Goal: Information Seeking & Learning: Learn about a topic

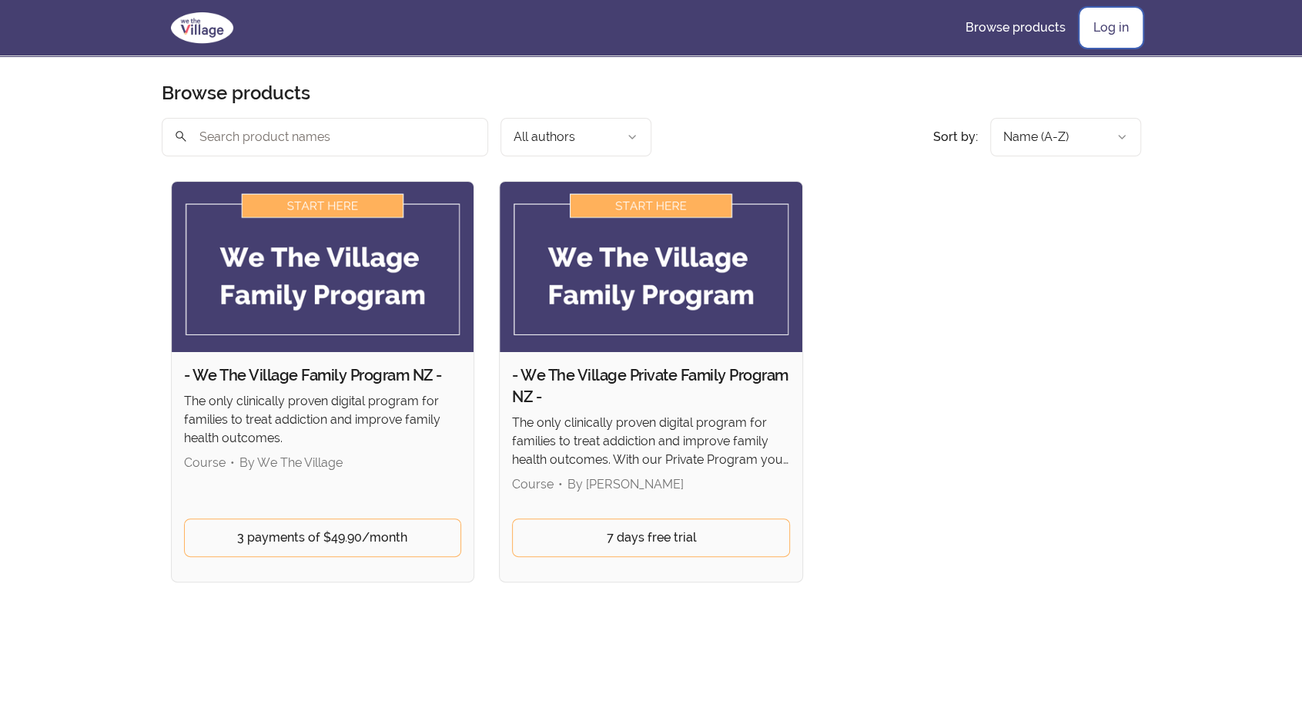
click at [1099, 28] on link "Log in" at bounding box center [1111, 27] width 60 height 37
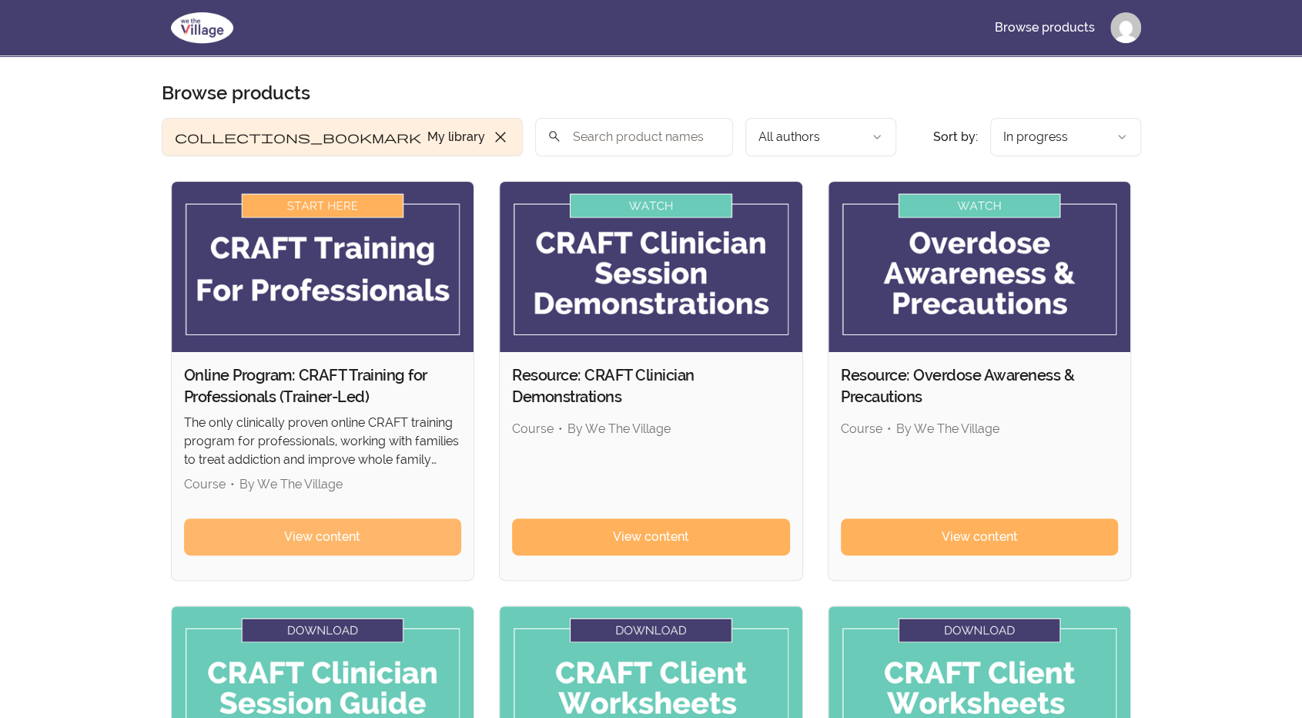
click at [265, 534] on link "View content" at bounding box center [323, 536] width 278 height 37
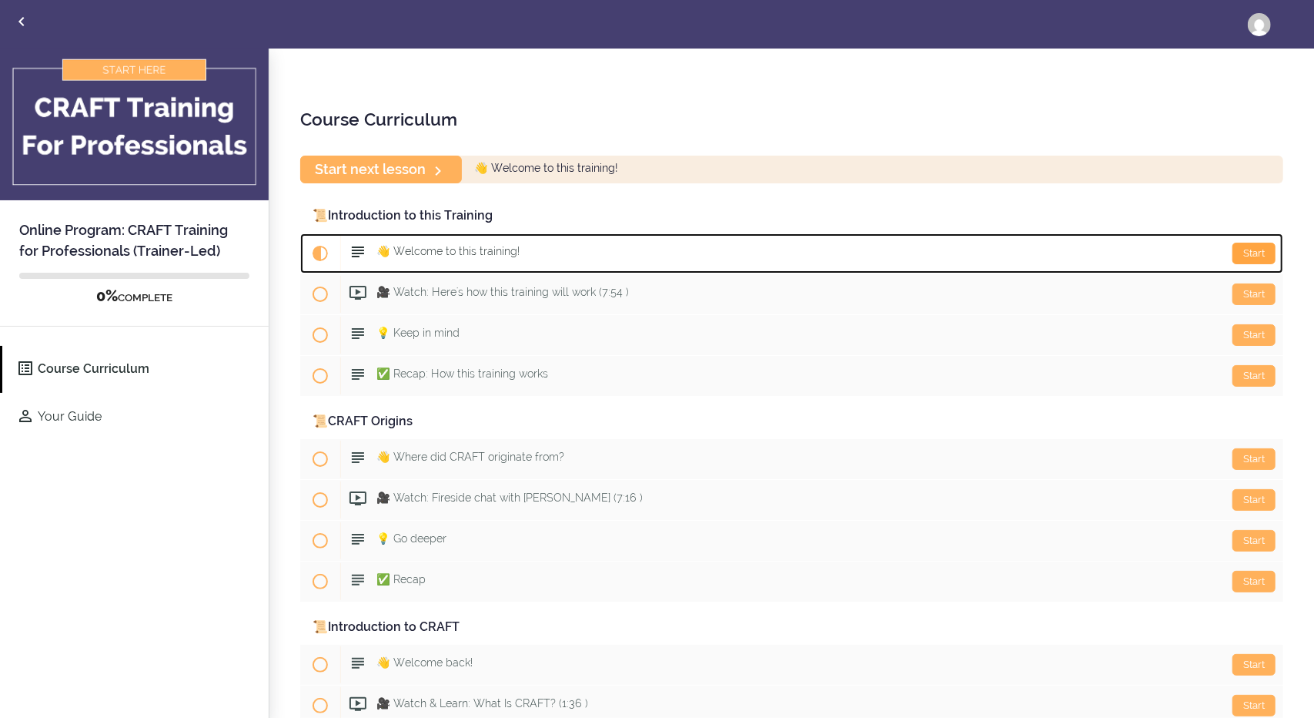
click at [1243, 248] on div "Start" at bounding box center [1254, 254] width 43 height 22
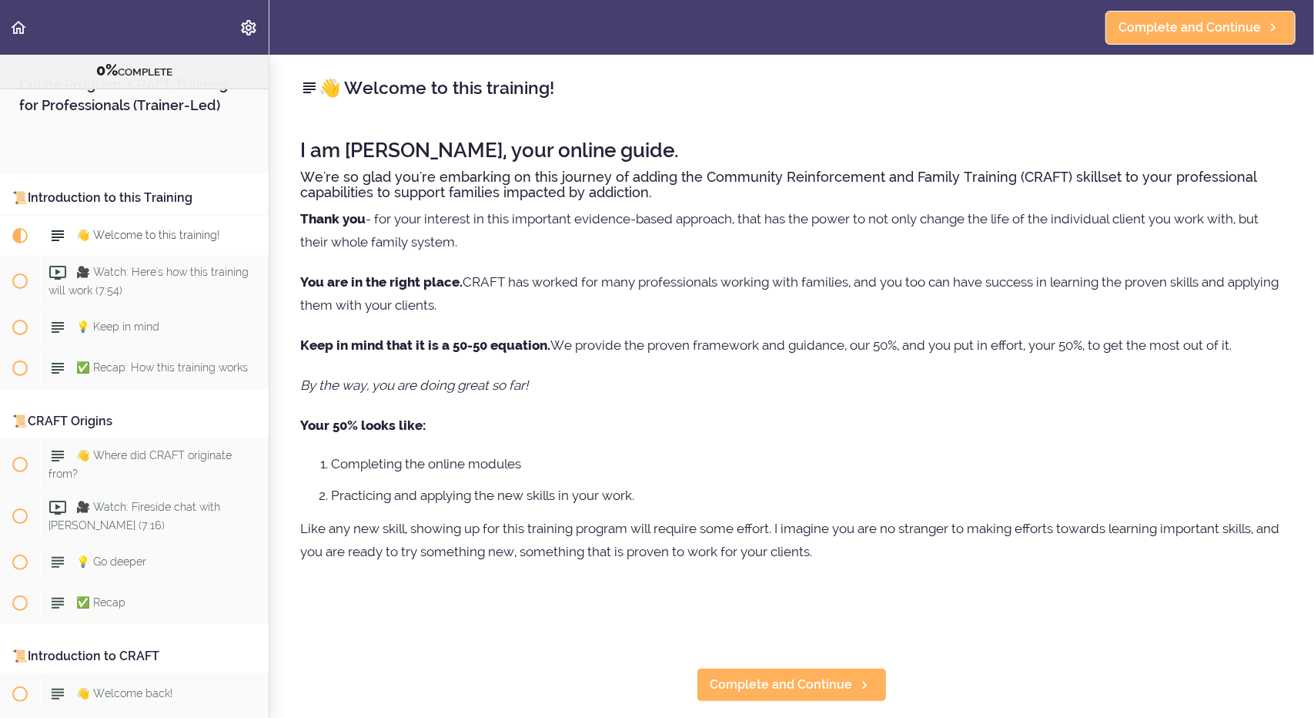
scroll to position [122, 0]
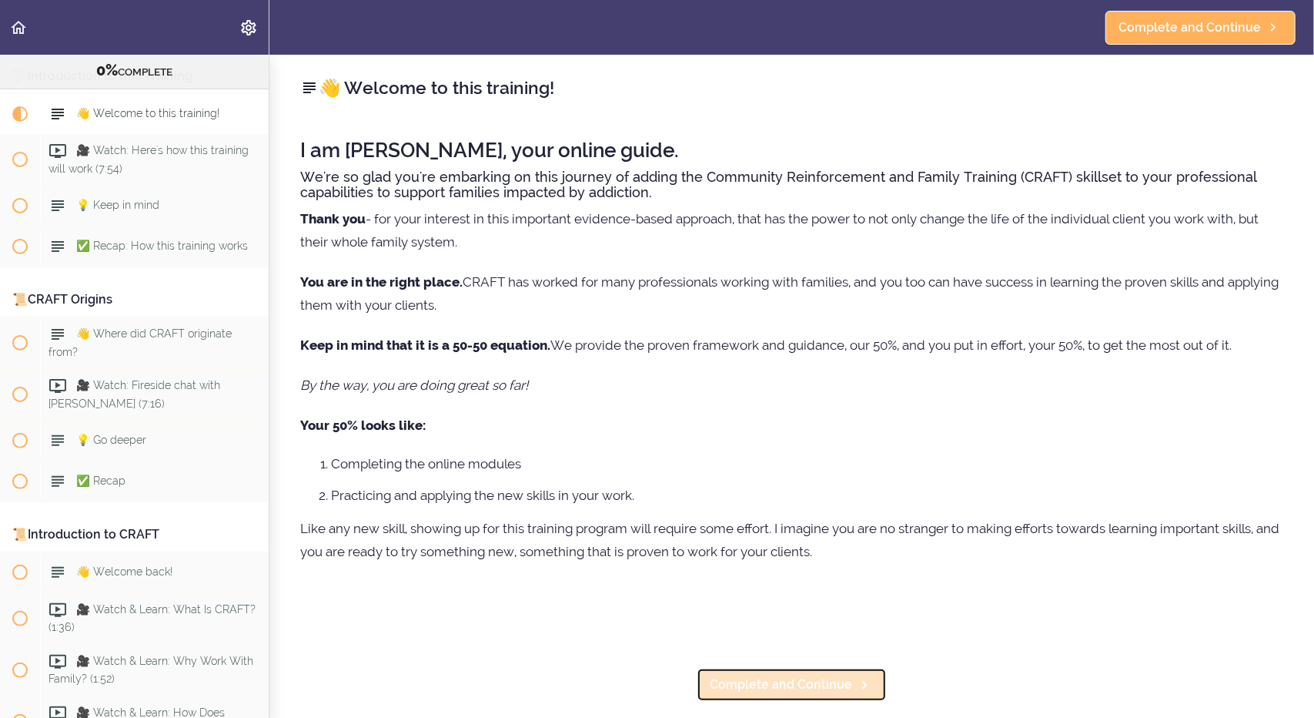
click at [767, 685] on span "Complete and Continue" at bounding box center [781, 684] width 142 height 18
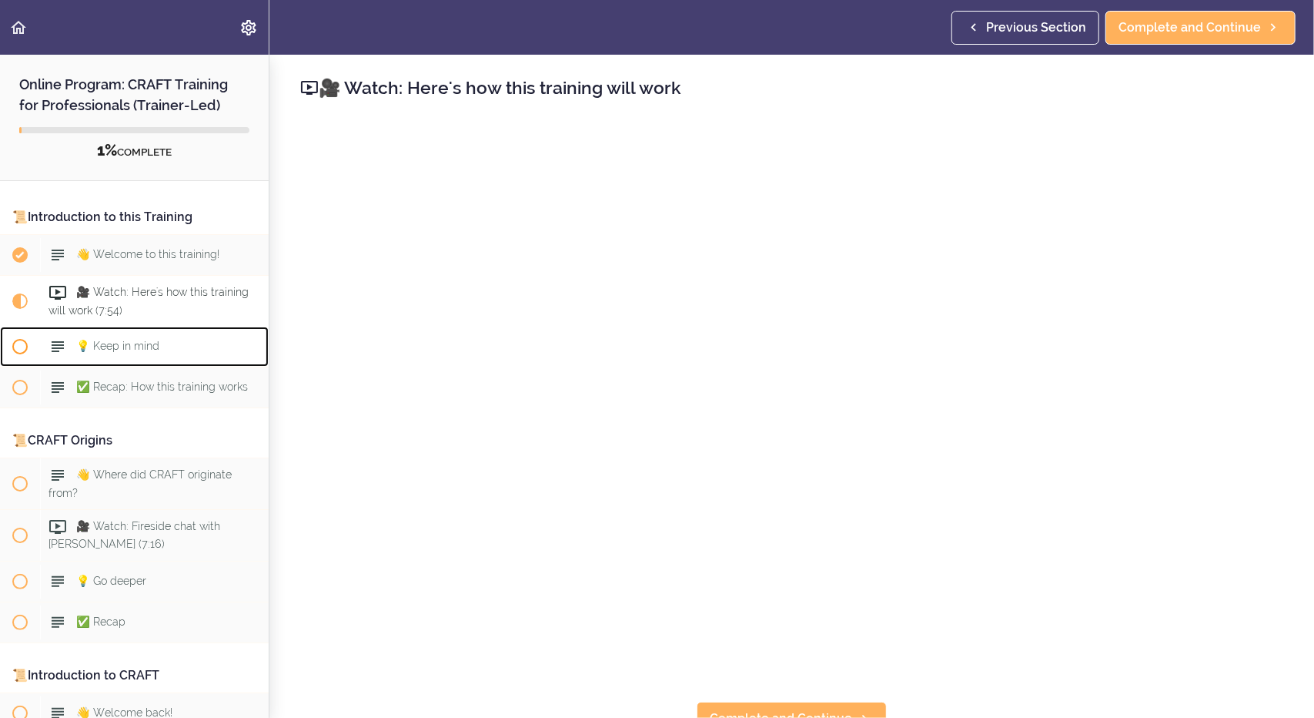
click at [132, 347] on span "💡 Keep in mind" at bounding box center [117, 346] width 83 height 12
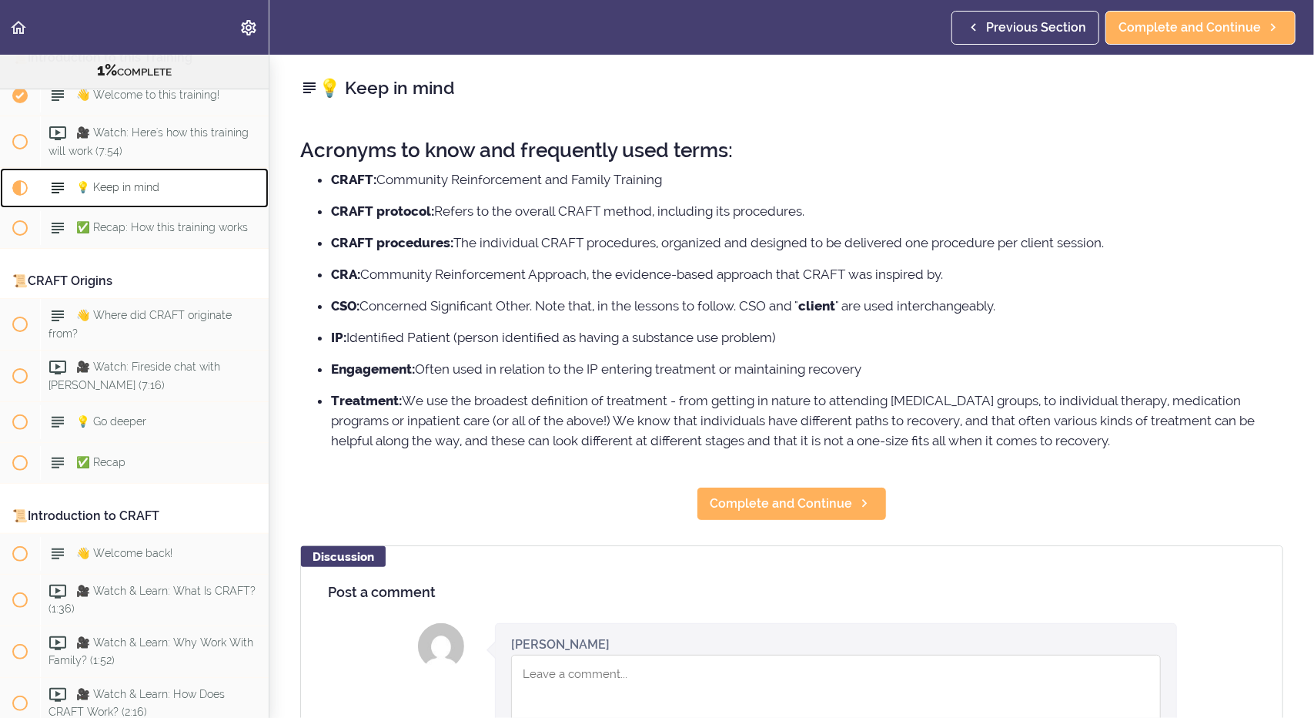
scroll to position [214, 0]
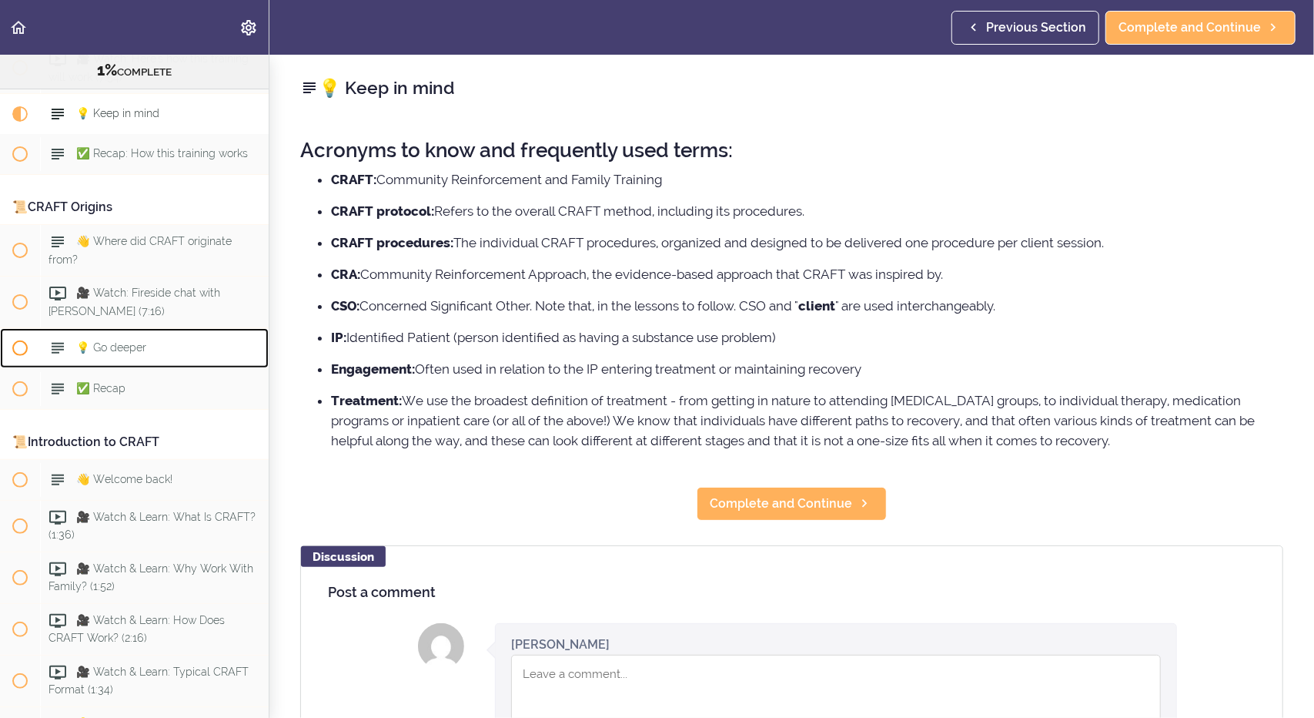
click at [129, 348] on span "💡 Go deeper" at bounding box center [111, 347] width 70 height 12
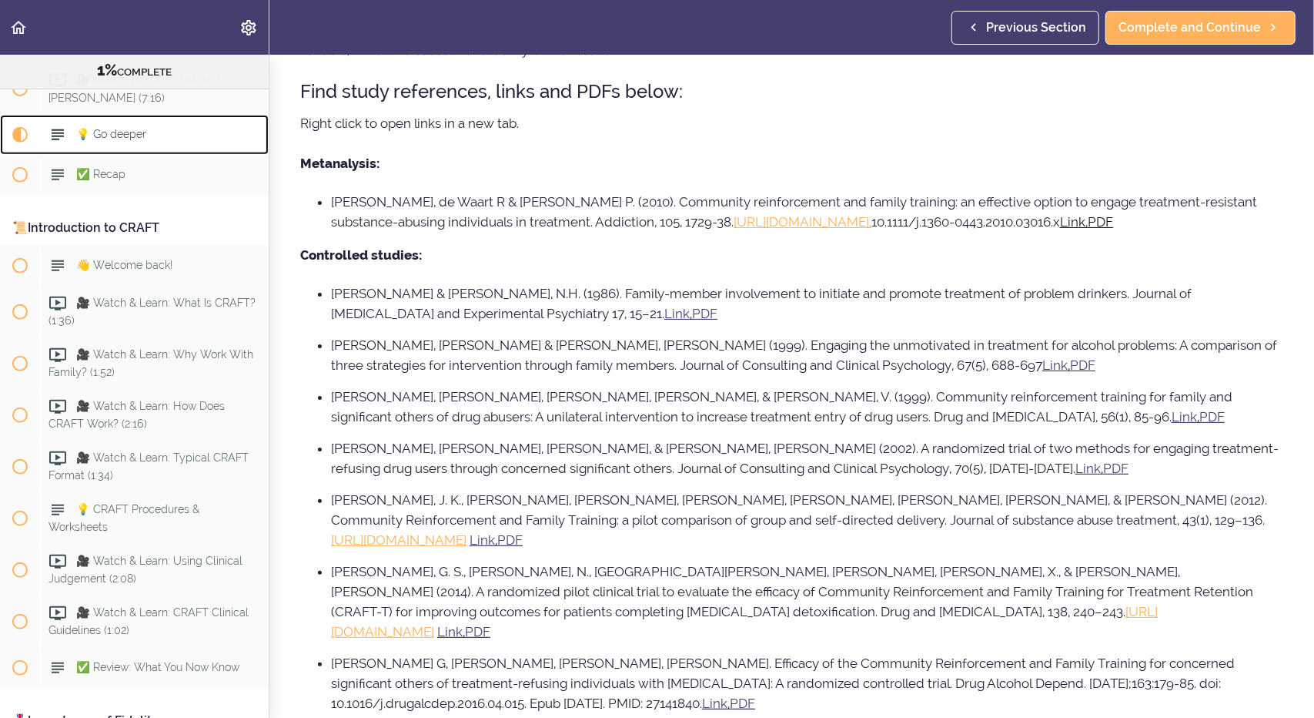
scroll to position [484, 0]
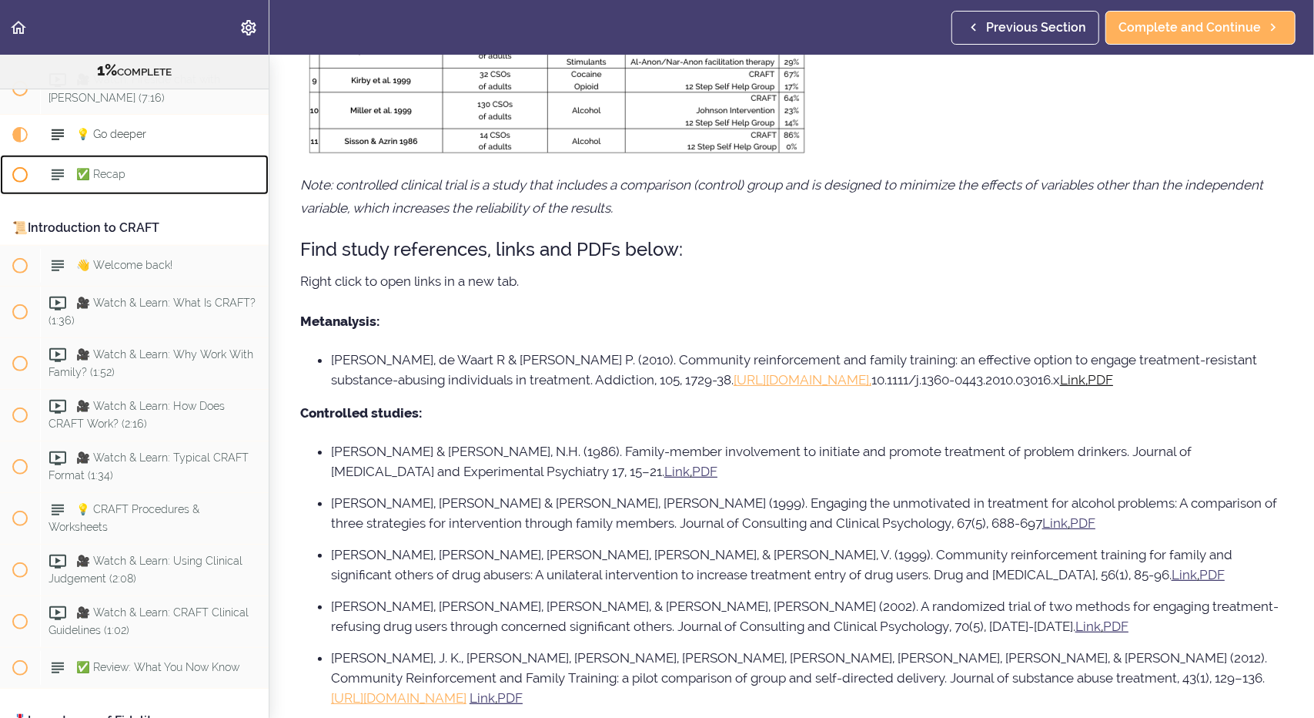
click at [59, 169] on icon at bounding box center [58, 175] width 18 height 18
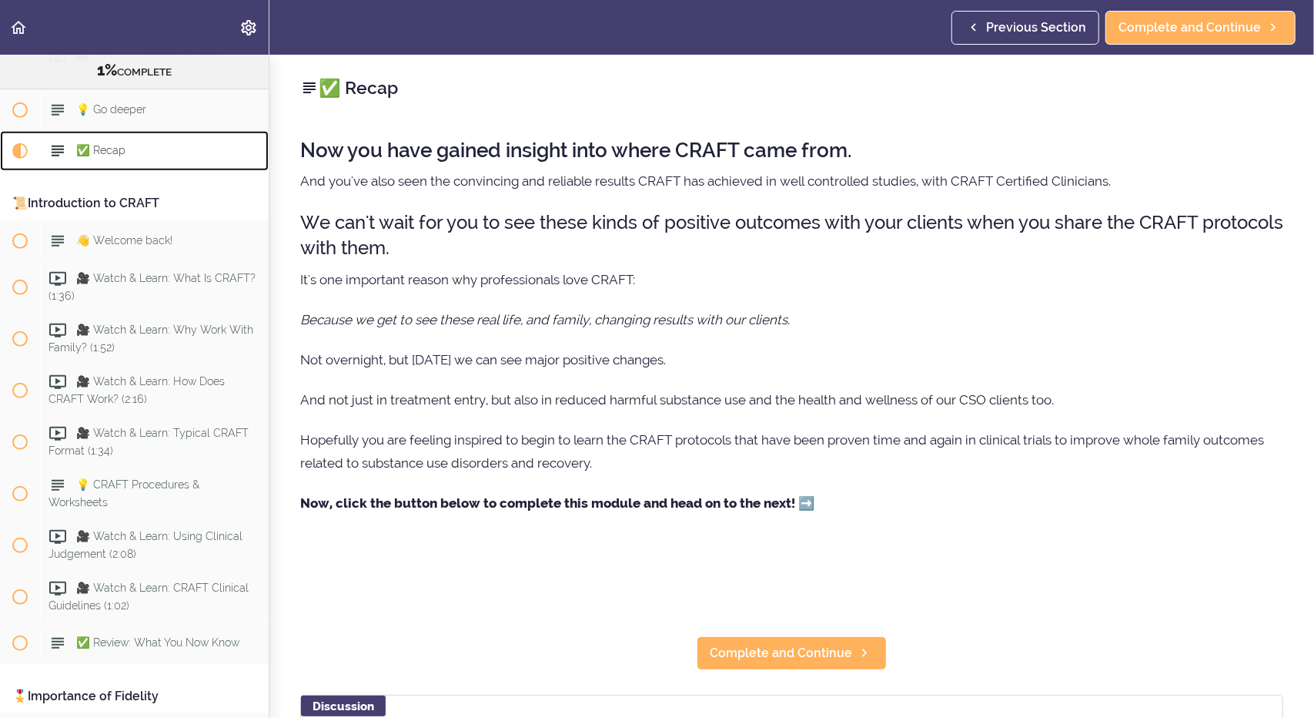
scroll to position [470, 0]
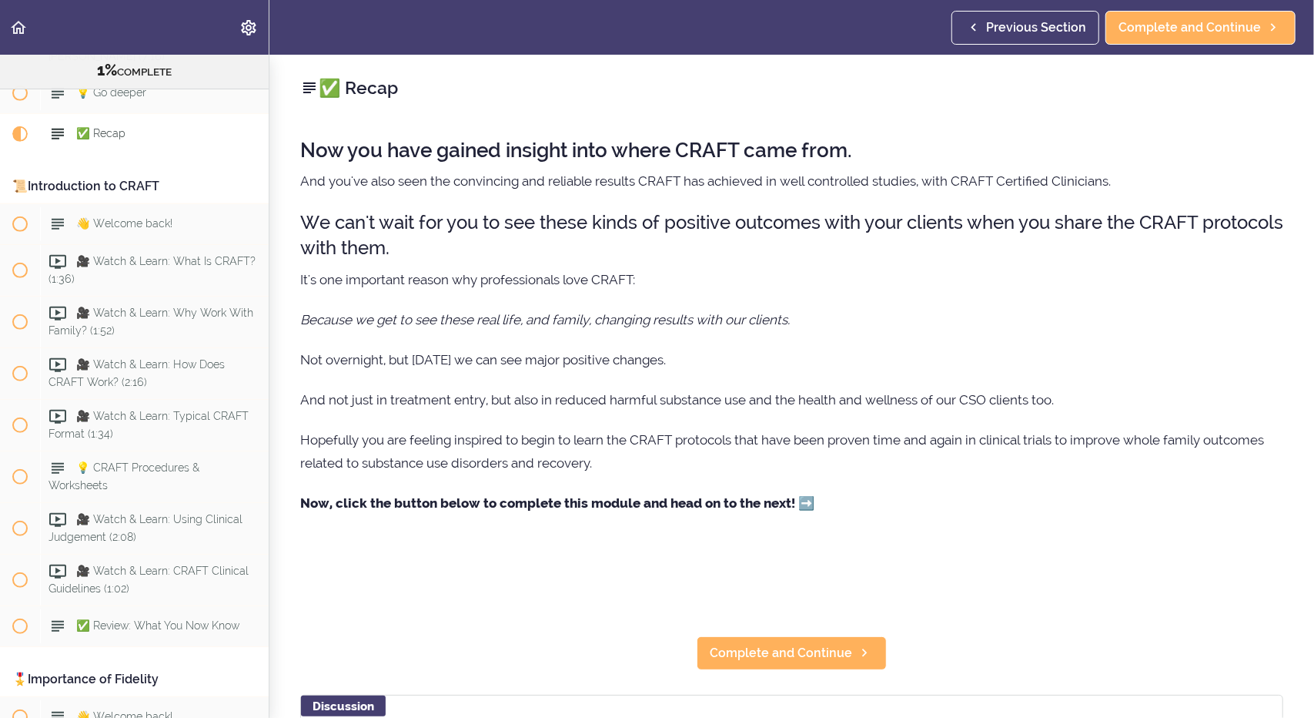
click at [79, 186] on div "📜Introduction to CRAFT" at bounding box center [134, 186] width 269 height 35
click at [116, 219] on span "👋 Welcome back!" at bounding box center [124, 223] width 96 height 12
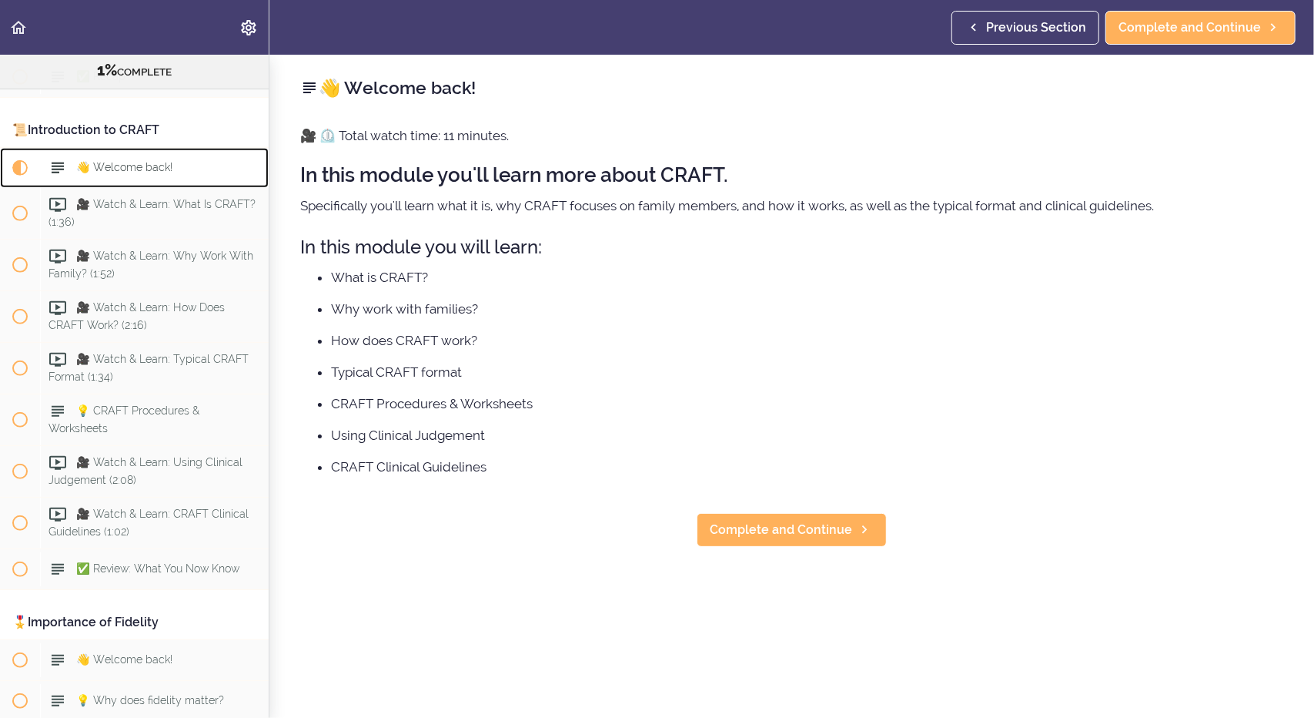
scroll to position [559, 0]
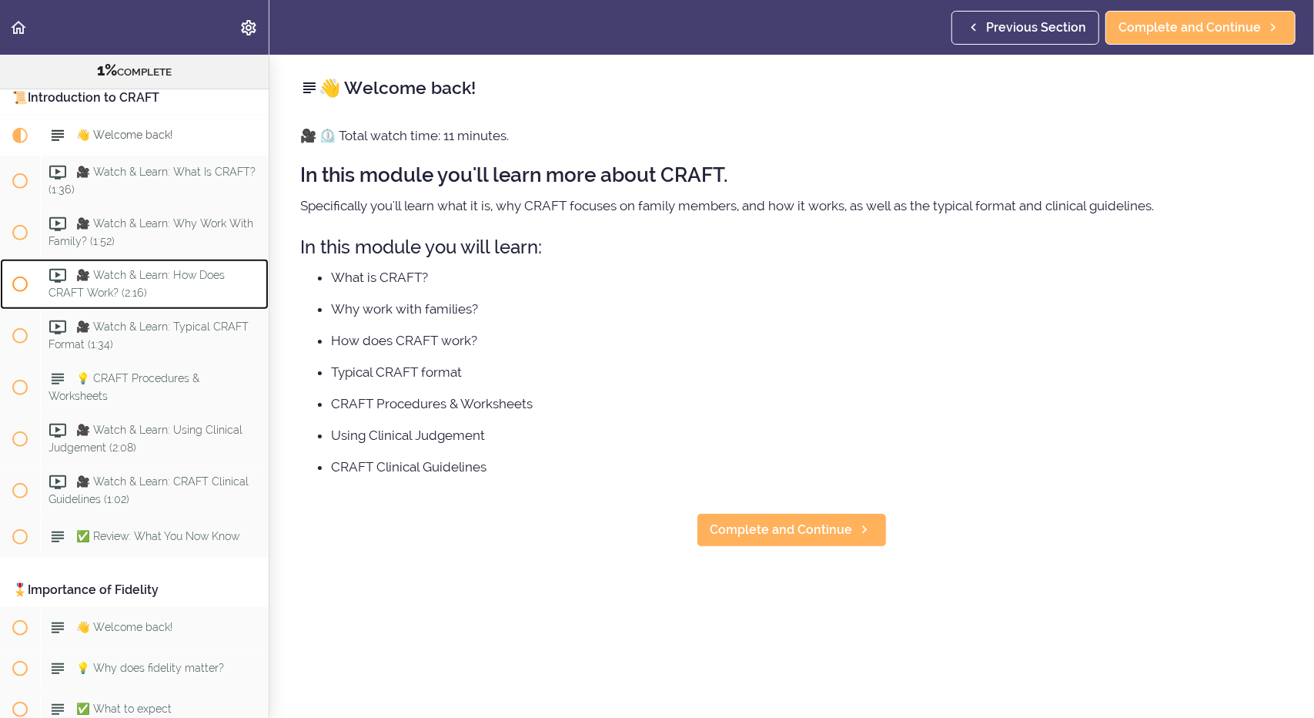
click at [107, 279] on span "🎥 Watch & Learn: How Does CRAFT Work? (2:16)" at bounding box center [137, 284] width 176 height 30
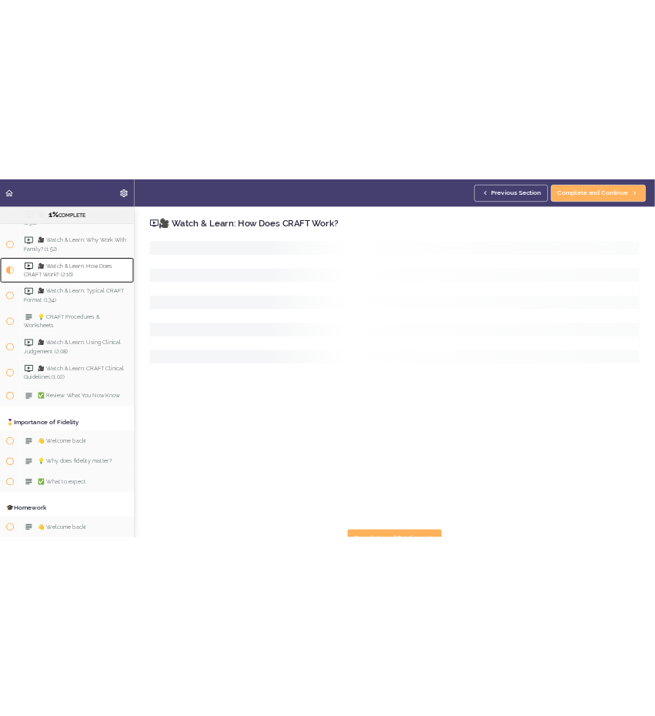
scroll to position [704, 0]
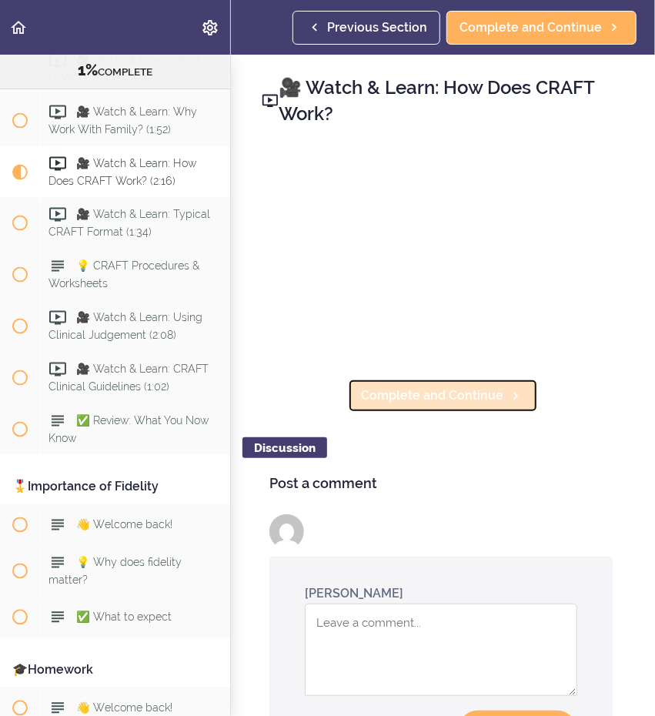
click at [430, 391] on span "Complete and Continue" at bounding box center [432, 396] width 142 height 18
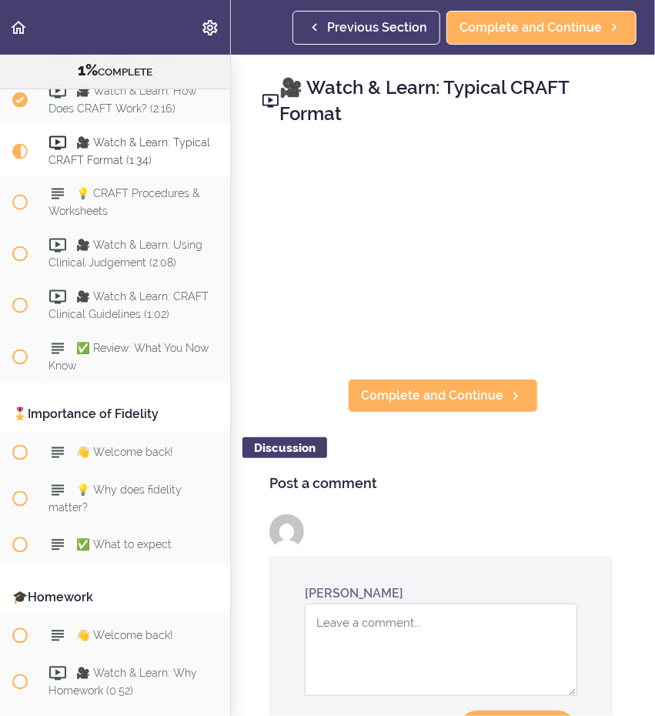
scroll to position [798, 0]
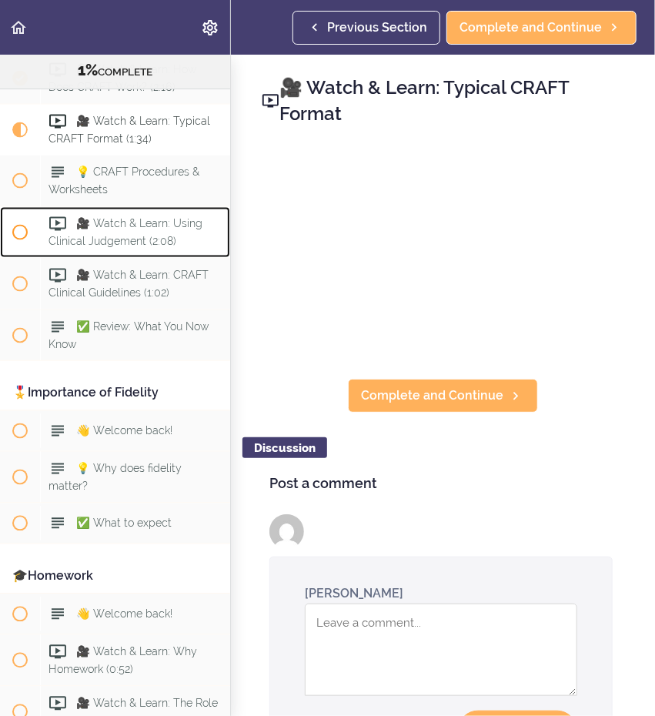
click at [176, 253] on div "🎥 Watch & Learn: Using Clinical Judgement (2:08)" at bounding box center [135, 232] width 190 height 51
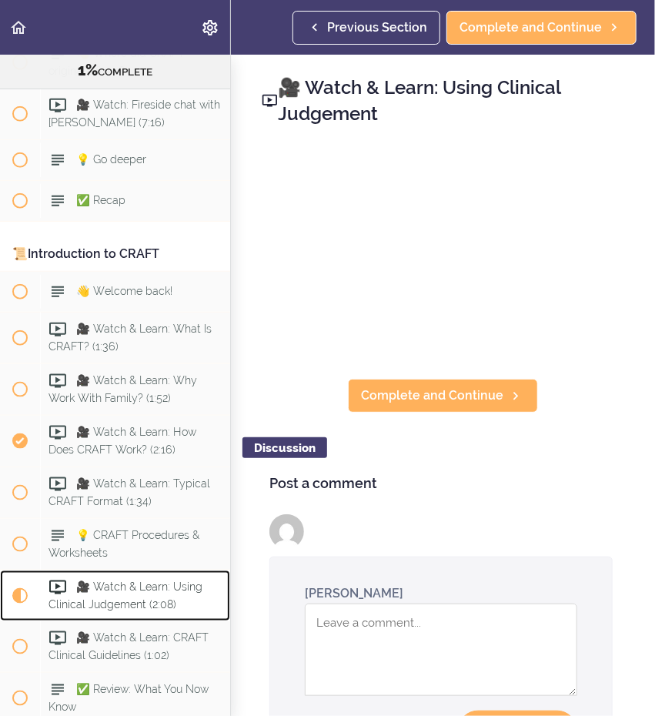
scroll to position [442, 0]
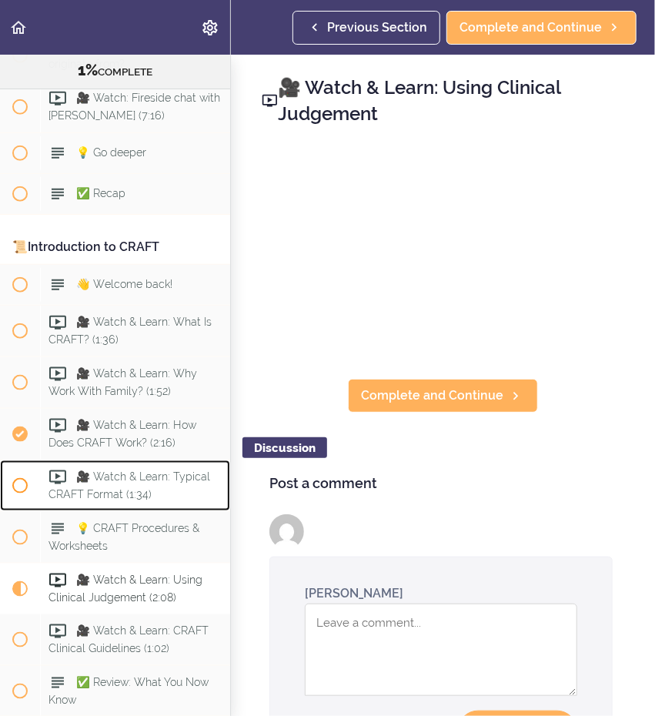
click at [109, 490] on span "🎥 Watch & Learn: Typical CRAFT Format (1:34)" at bounding box center [130, 486] width 162 height 30
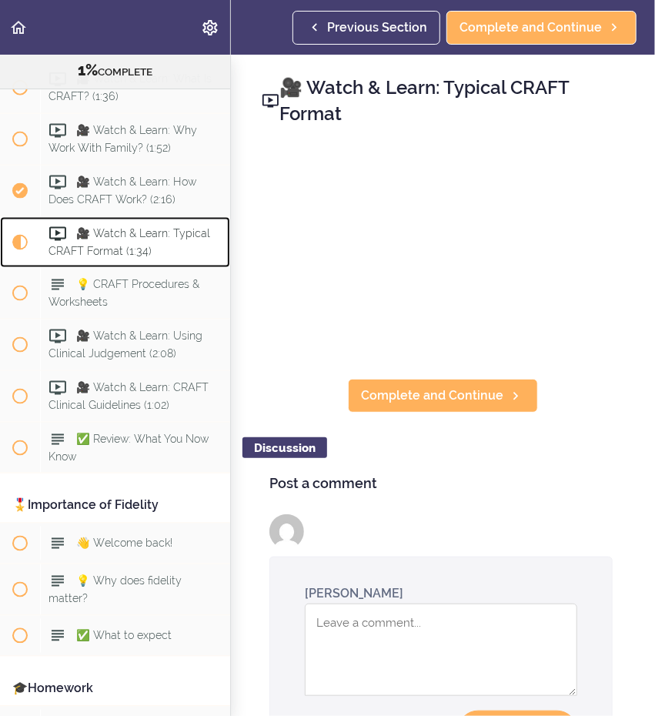
scroll to position [798, 0]
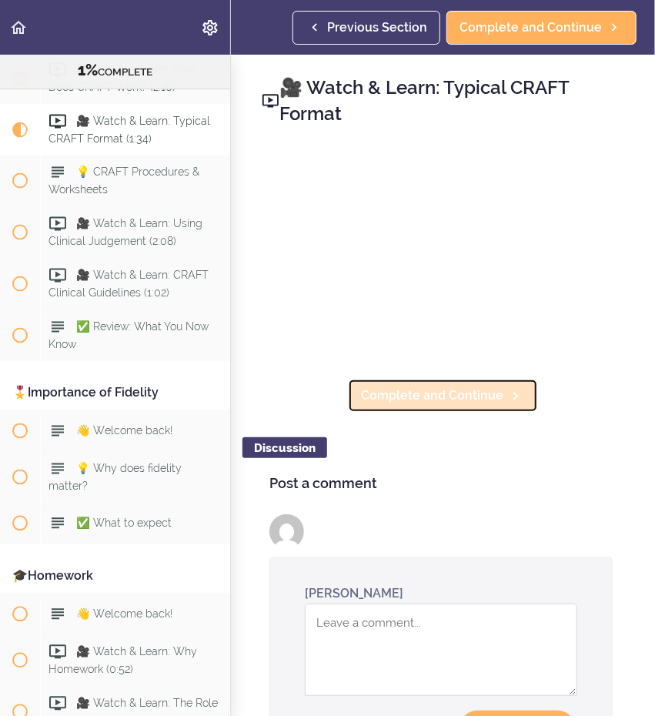
click at [418, 391] on span "Complete and Continue" at bounding box center [432, 396] width 142 height 18
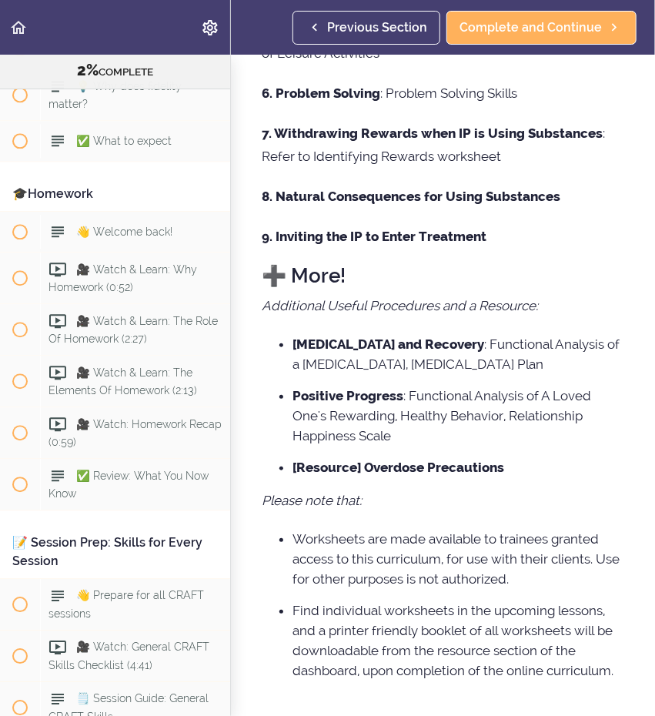
scroll to position [1181, 0]
